Goal: Task Accomplishment & Management: Manage account settings

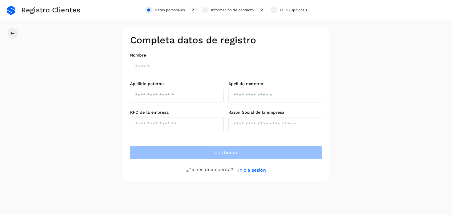
click at [5, 11] on div "Datos personales Información de contacto CIEC (Opcional)" at bounding box center [226, 10] width 452 height 20
click at [11, 11] on link at bounding box center [11, 10] width 8 height 9
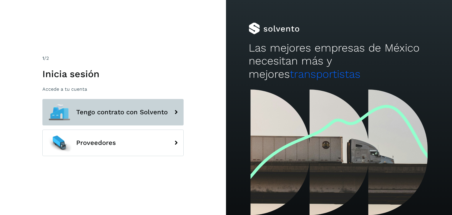
click at [163, 117] on button "Tengo contrato con Solvento" at bounding box center [112, 112] width 141 height 26
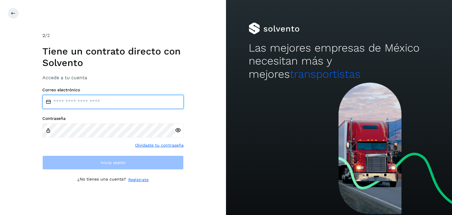
type input "**********"
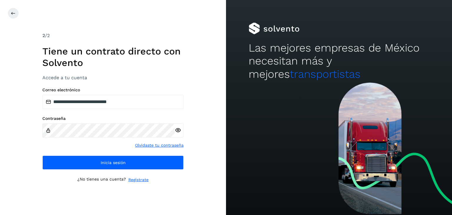
click at [177, 131] on icon at bounding box center [178, 130] width 6 height 6
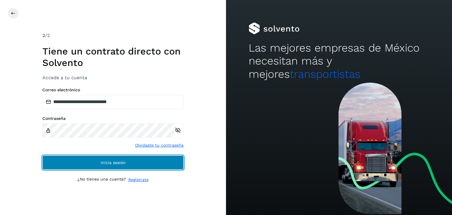
click at [174, 166] on button "Inicia sesión" at bounding box center [112, 162] width 141 height 14
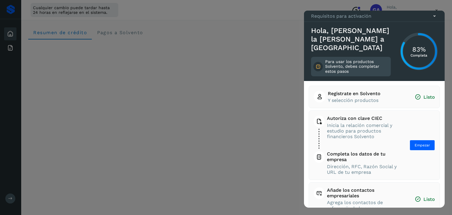
click at [433, 19] on icon at bounding box center [435, 16] width 6 height 6
